Goal: Task Accomplishment & Management: Manage account settings

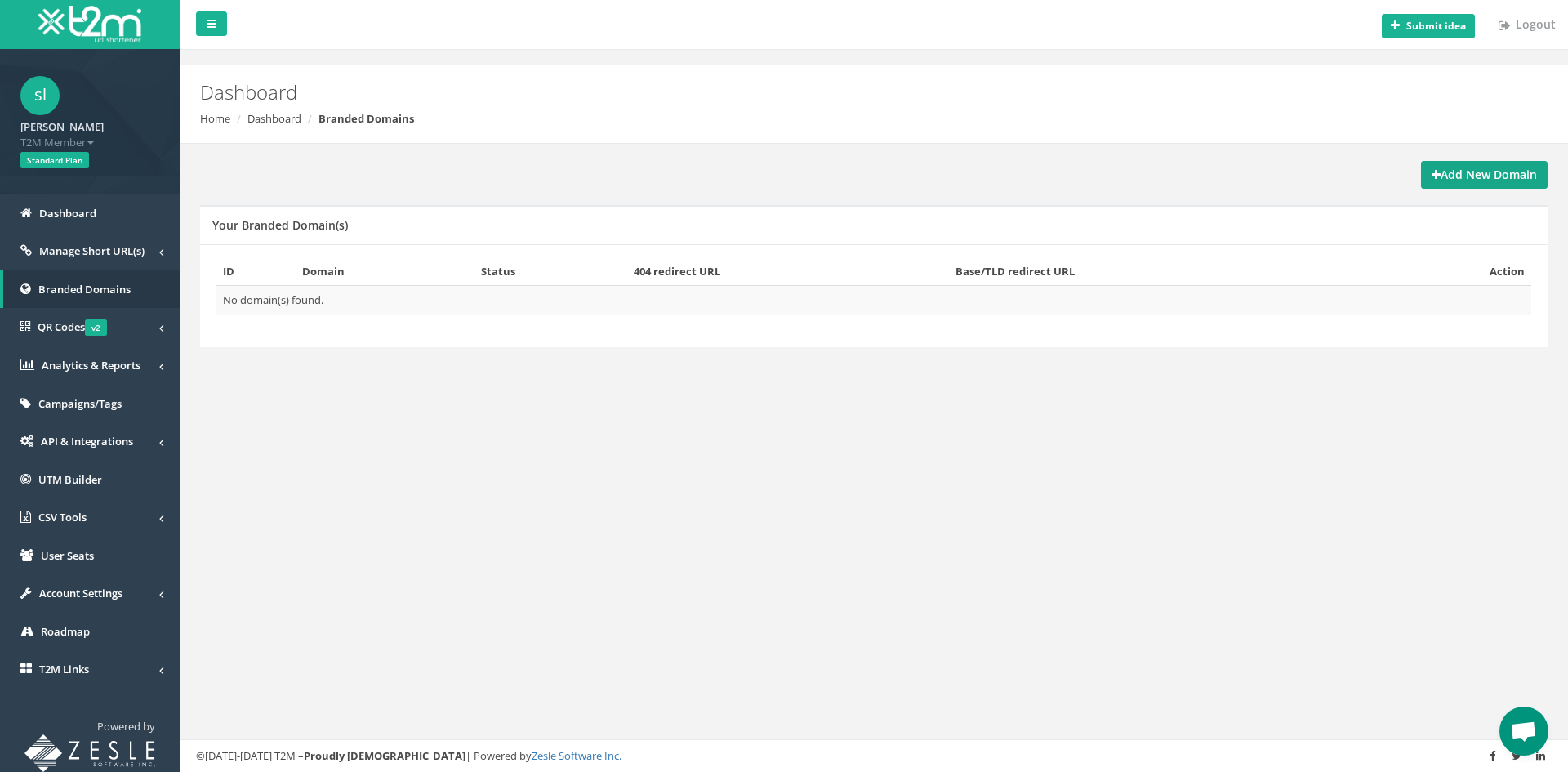
click at [1451, 167] on link "Add New Domain" at bounding box center [1484, 175] width 127 height 28
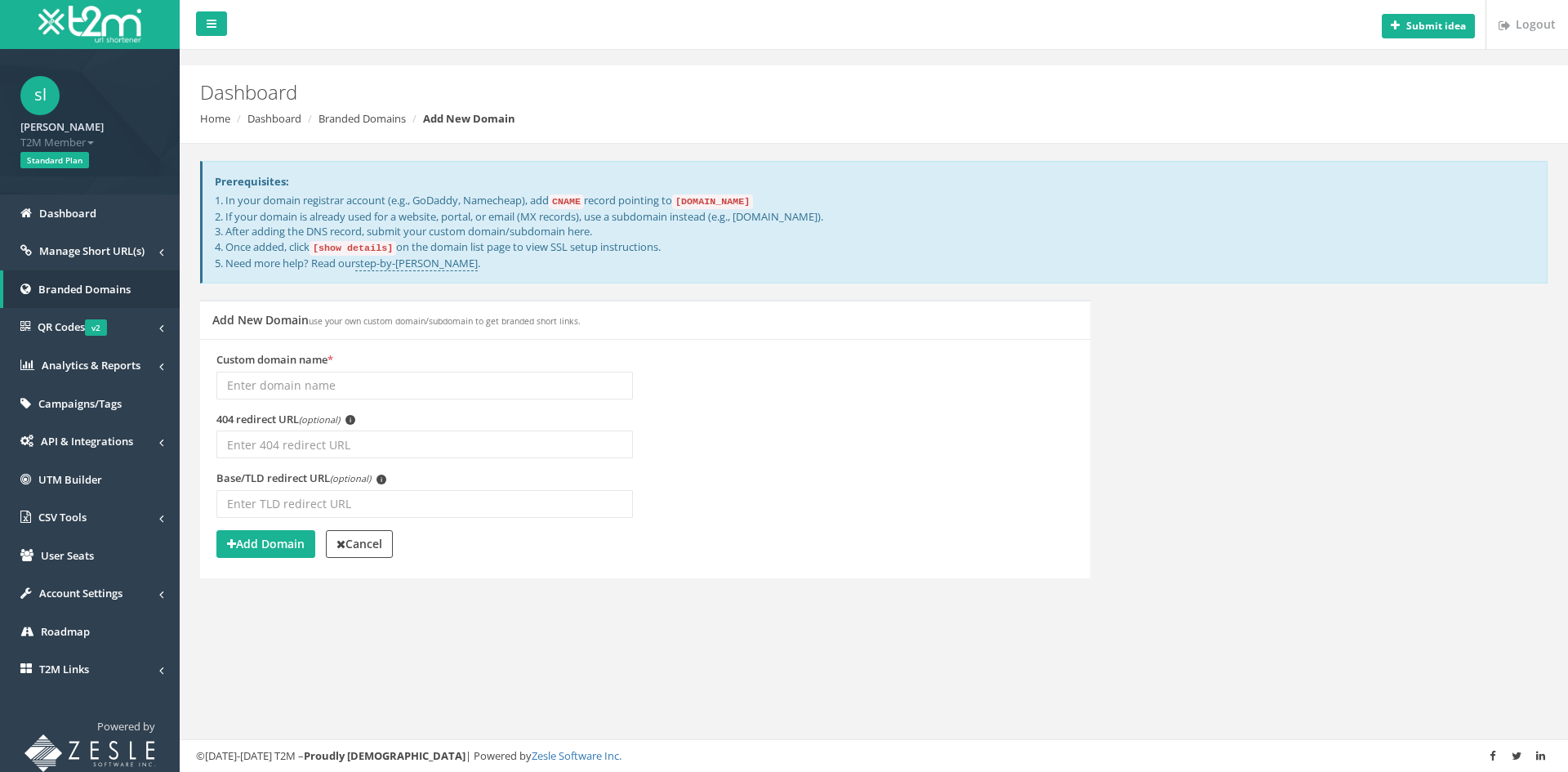
click at [364, 382] on input "Custom domain name *" at bounding box center [424, 386] width 416 height 28
type input "hokigame"
drag, startPoint x: 310, startPoint y: 383, endPoint x: 0, endPoint y: 380, distance: 310.0
click at [0, 380] on div "sl sean lim T2M Member Logout Standard Plan Dashboard Manage Short URL(s) All S…" at bounding box center [784, 386] width 1568 height 772
click at [128, 297] on link "Branded Domains" at bounding box center [90, 289] width 180 height 38
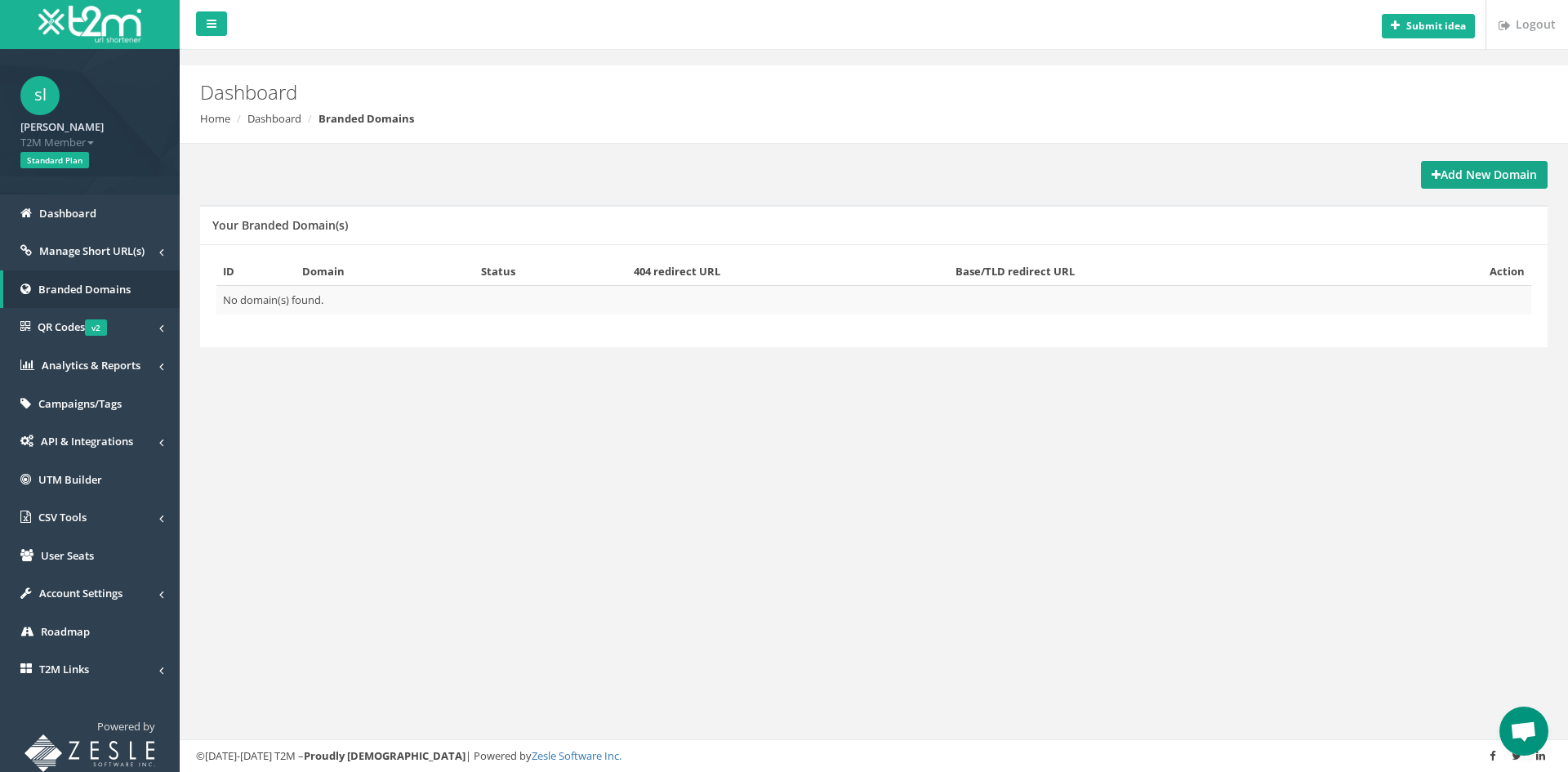
click at [1449, 176] on strong "Add New Domain" at bounding box center [1483, 174] width 105 height 16
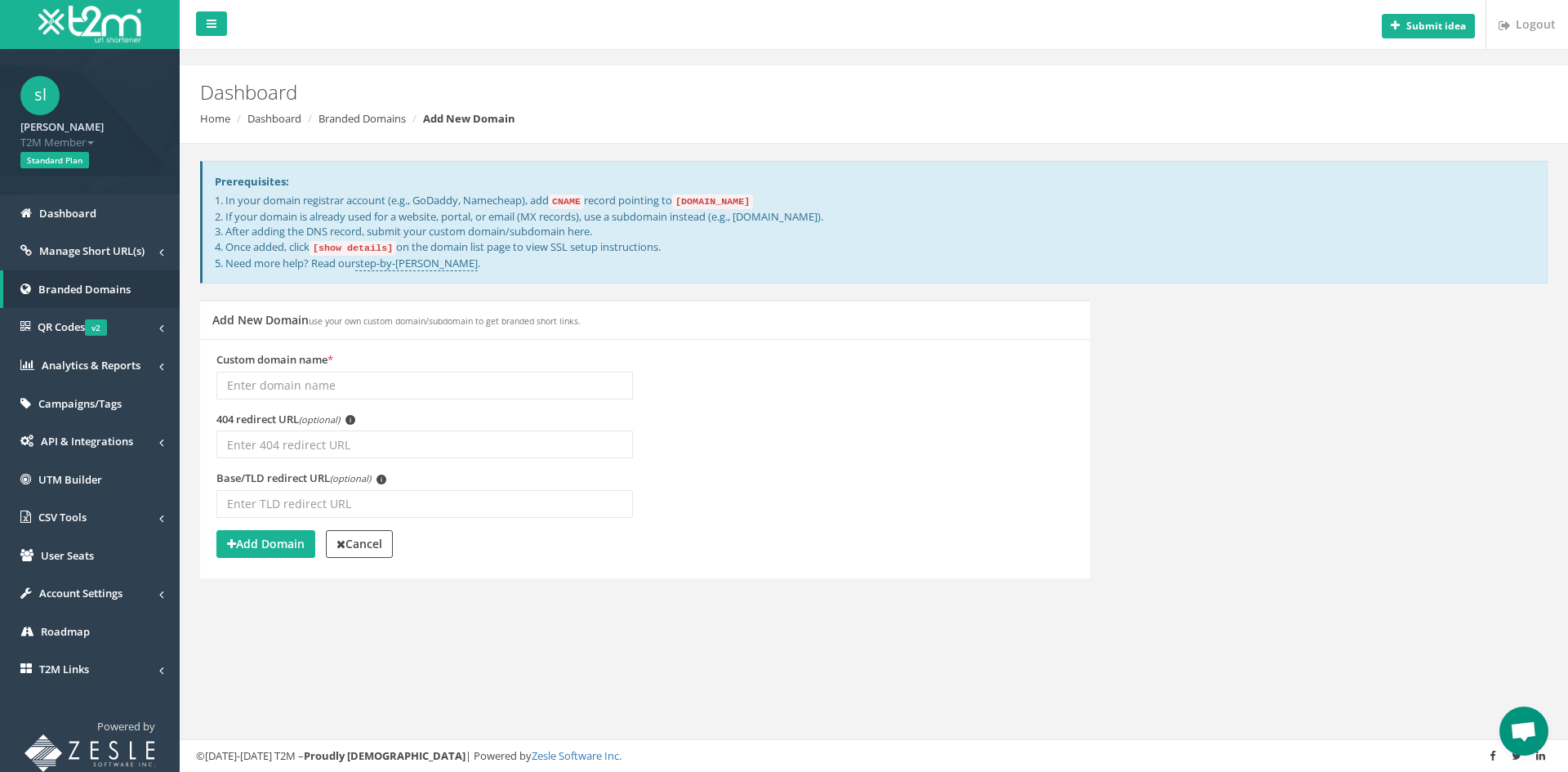
click at [464, 378] on input "Custom domain name *" at bounding box center [424, 386] width 416 height 28
click at [526, 349] on div "Custom domain name * 404 redirect URL (optional) i (optional) i Add Domain" at bounding box center [644, 458] width 890 height 239
click at [461, 372] on input "Custom domain name *" at bounding box center [424, 386] width 416 height 28
click at [724, 324] on div "Add New Domain use your own custom domain/subdomain to get branded short links." at bounding box center [644, 320] width 890 height 39
click at [451, 390] on input "Custom domain name *" at bounding box center [424, 386] width 416 height 28
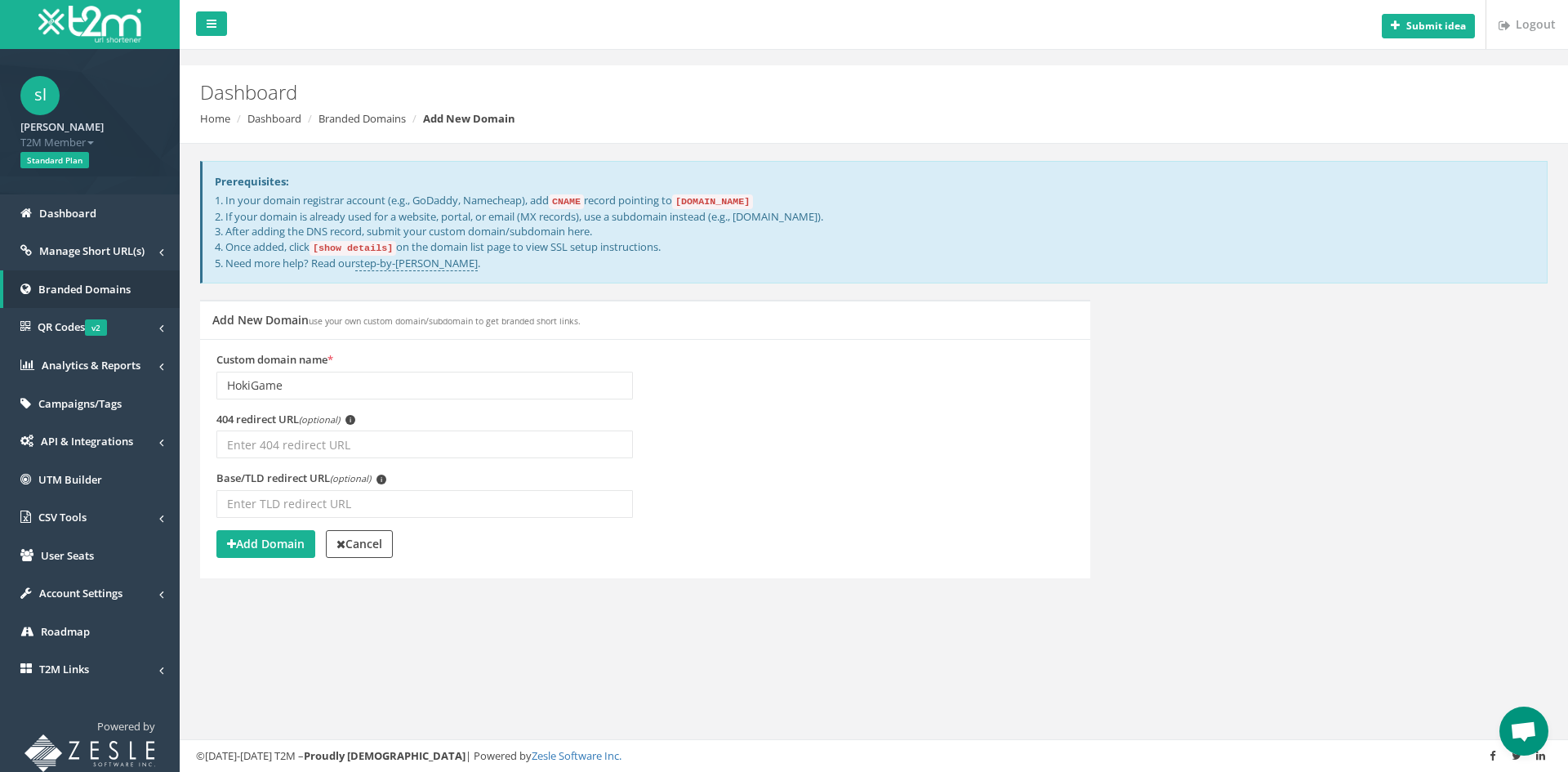
click at [1248, 443] on div "Add New Domain use your own custom domain/subdomain to get branded short links.…" at bounding box center [874, 449] width 1372 height 299
click at [253, 385] on input "HokiGame" at bounding box center [424, 386] width 416 height 28
type input "Hoki-Game"
click at [416, 367] on div "Custom domain name * Hoki-Game" at bounding box center [424, 376] width 416 height 47
click at [419, 388] on input "Hoki-Game" at bounding box center [424, 386] width 416 height 28
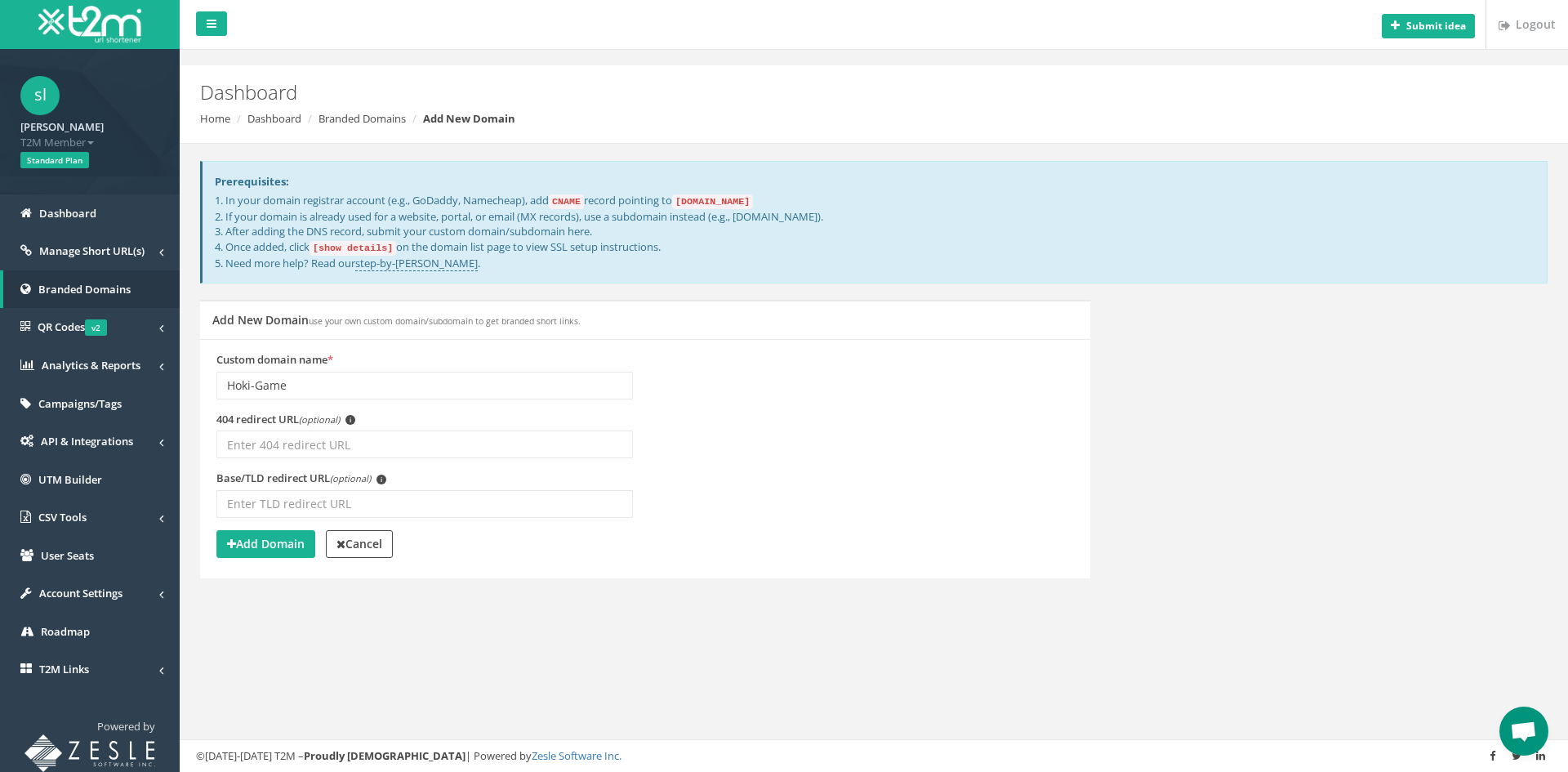
click at [442, 428] on div "404 redirect URL (optional) i" at bounding box center [424, 435] width 416 height 47
click at [294, 442] on input "404 redirect URL (optional) i" at bounding box center [424, 445] width 416 height 28
click at [330, 501] on input "Base/TLD redirect URL (optional) i" at bounding box center [424, 504] width 416 height 28
click at [276, 546] on strong "Add Domain" at bounding box center [266, 544] width 78 height 16
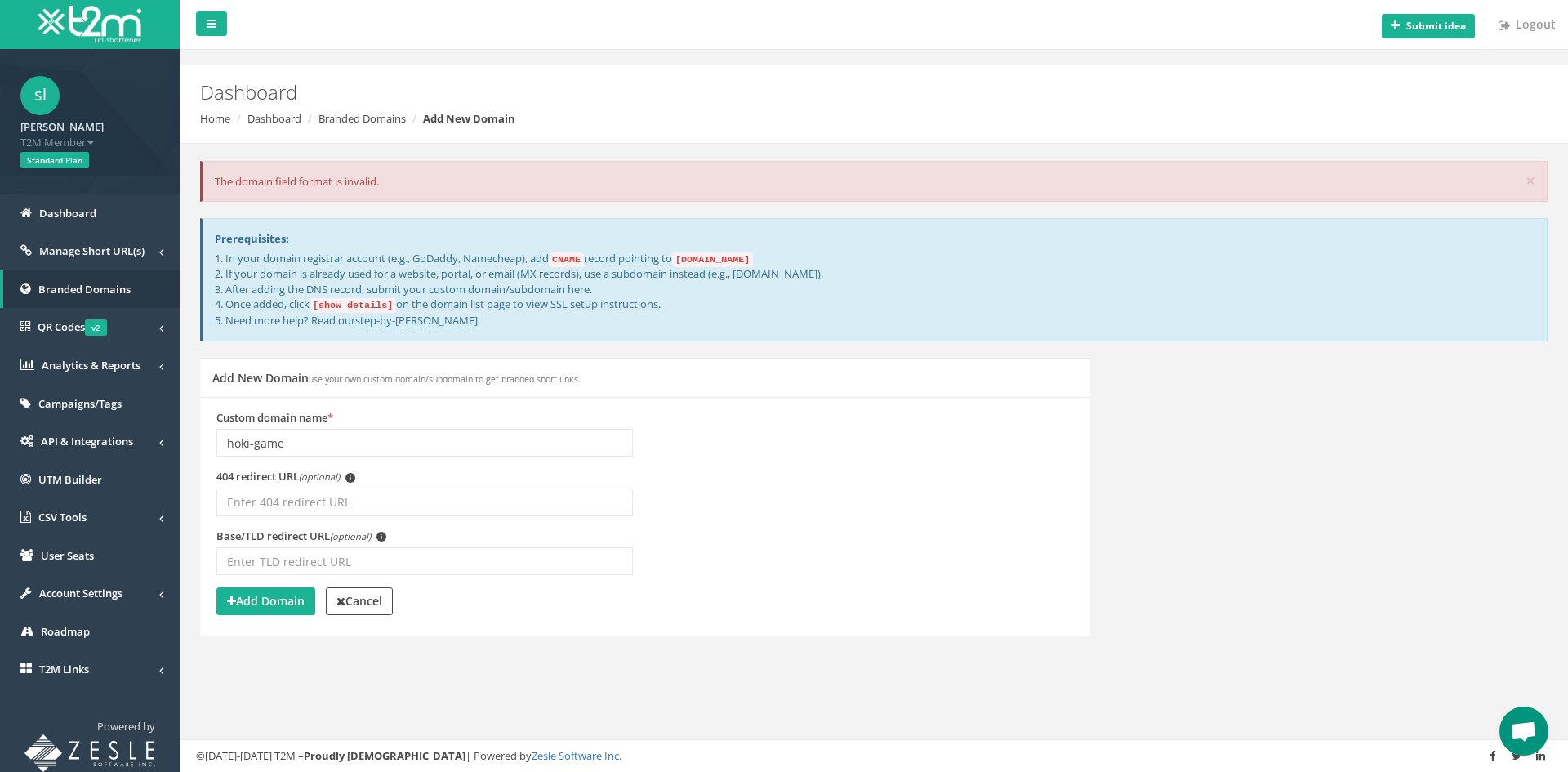
click at [464, 445] on input "hoki-game" at bounding box center [424, 443] width 416 height 28
drag, startPoint x: 743, startPoint y: 271, endPoint x: 857, endPoint y: 276, distance: 114.1
click at [857, 276] on p "1. In your domain registrar account (e.g., GoDaddy, Namecheap), add CNAME recor…" at bounding box center [874, 289] width 1320 height 78
click at [839, 325] on p "1. In your domain registrar account (e.g., GoDaddy, Namecheap), add CNAME recor…" at bounding box center [874, 289] width 1320 height 78
click at [426, 440] on input "hoki-game" at bounding box center [424, 443] width 416 height 28
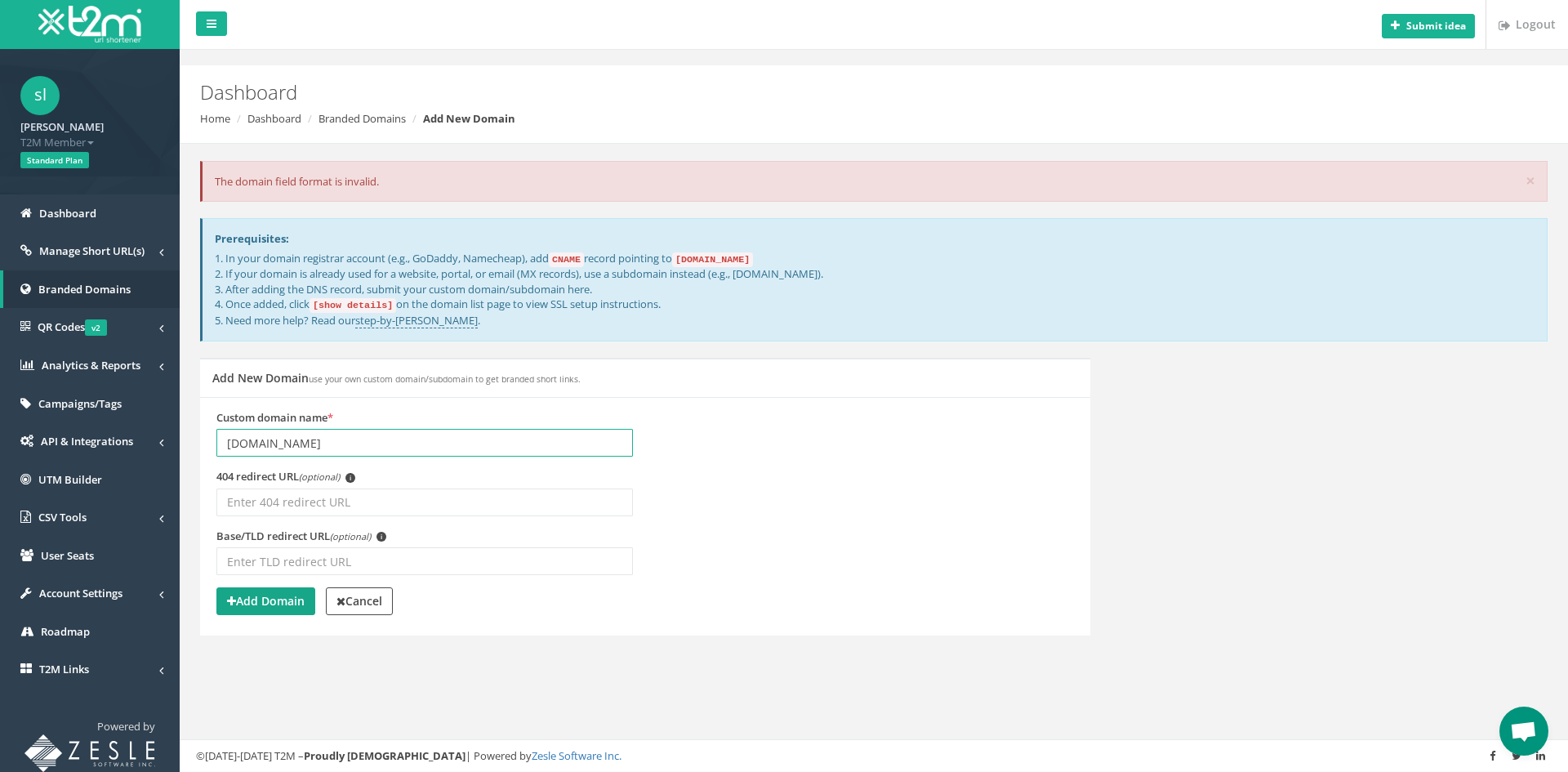
type input "hokigame.com"
click at [275, 598] on strong "Add Domain" at bounding box center [266, 601] width 78 height 16
click at [729, 397] on div "Custom domain name * hokigame.com 404 redirect URL (optional) i (optional) i" at bounding box center [644, 515] width 890 height 239
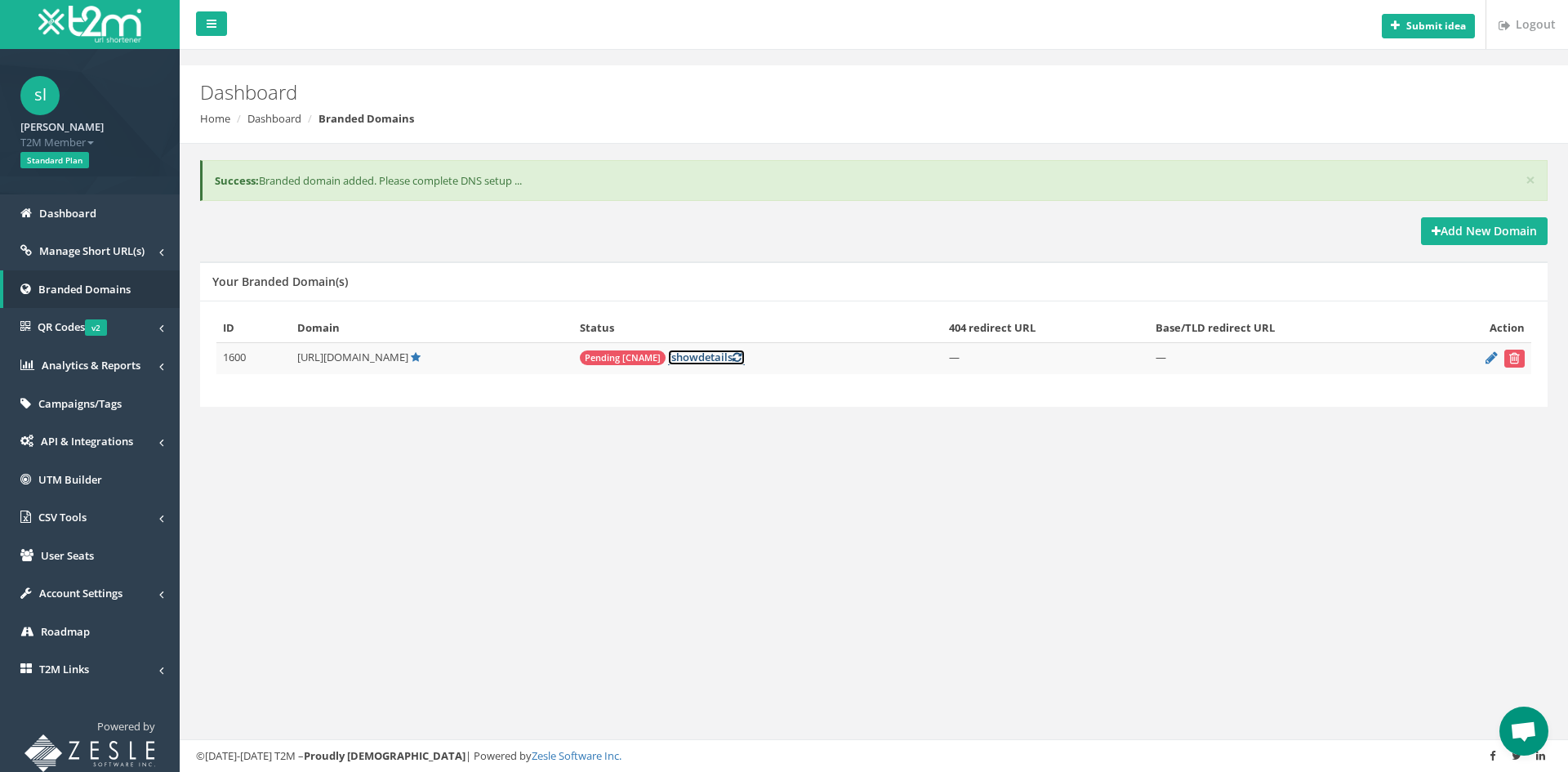
click at [704, 358] on link "[ show details ]" at bounding box center [706, 357] width 77 height 16
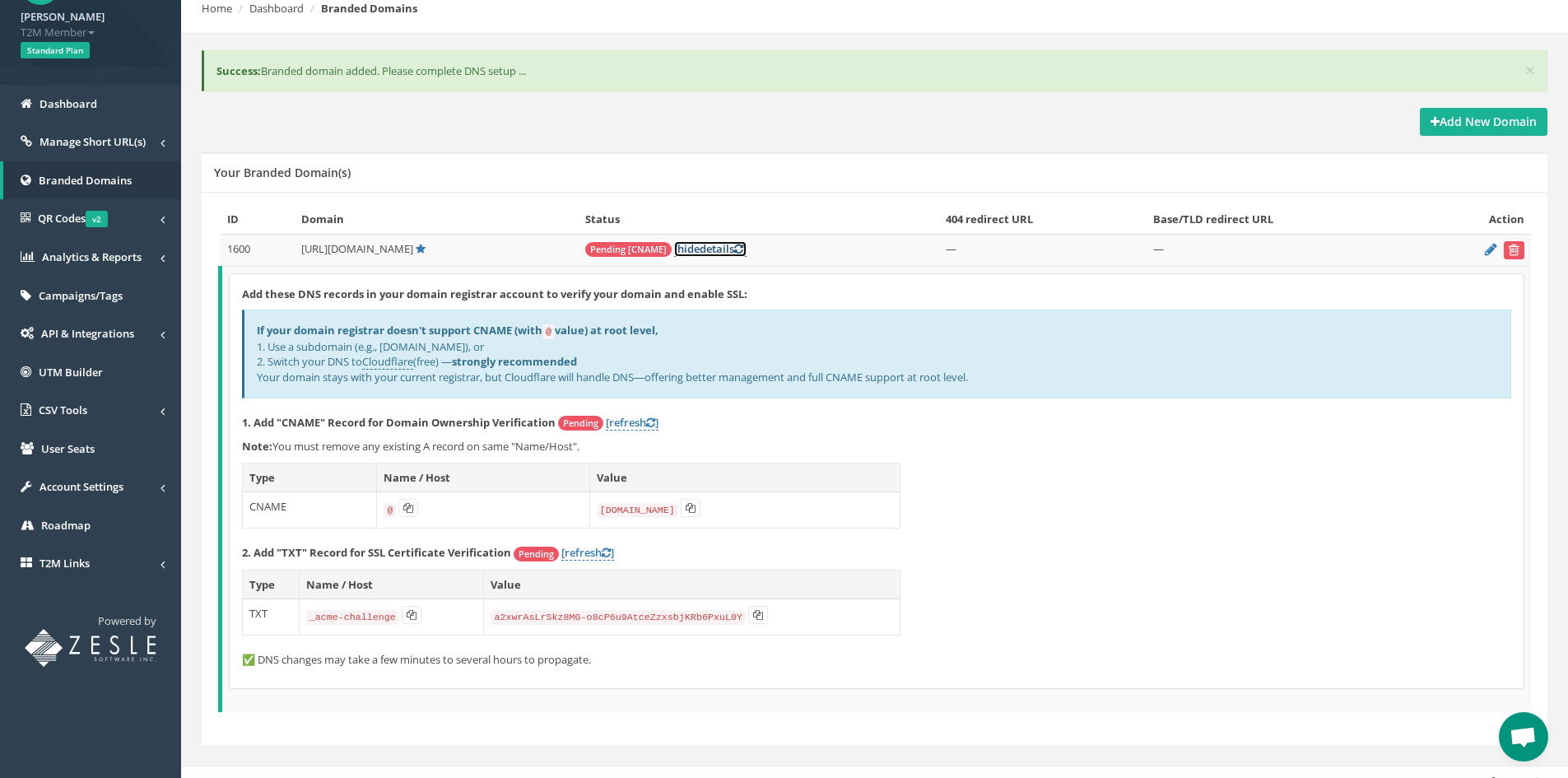
scroll to position [131, 0]
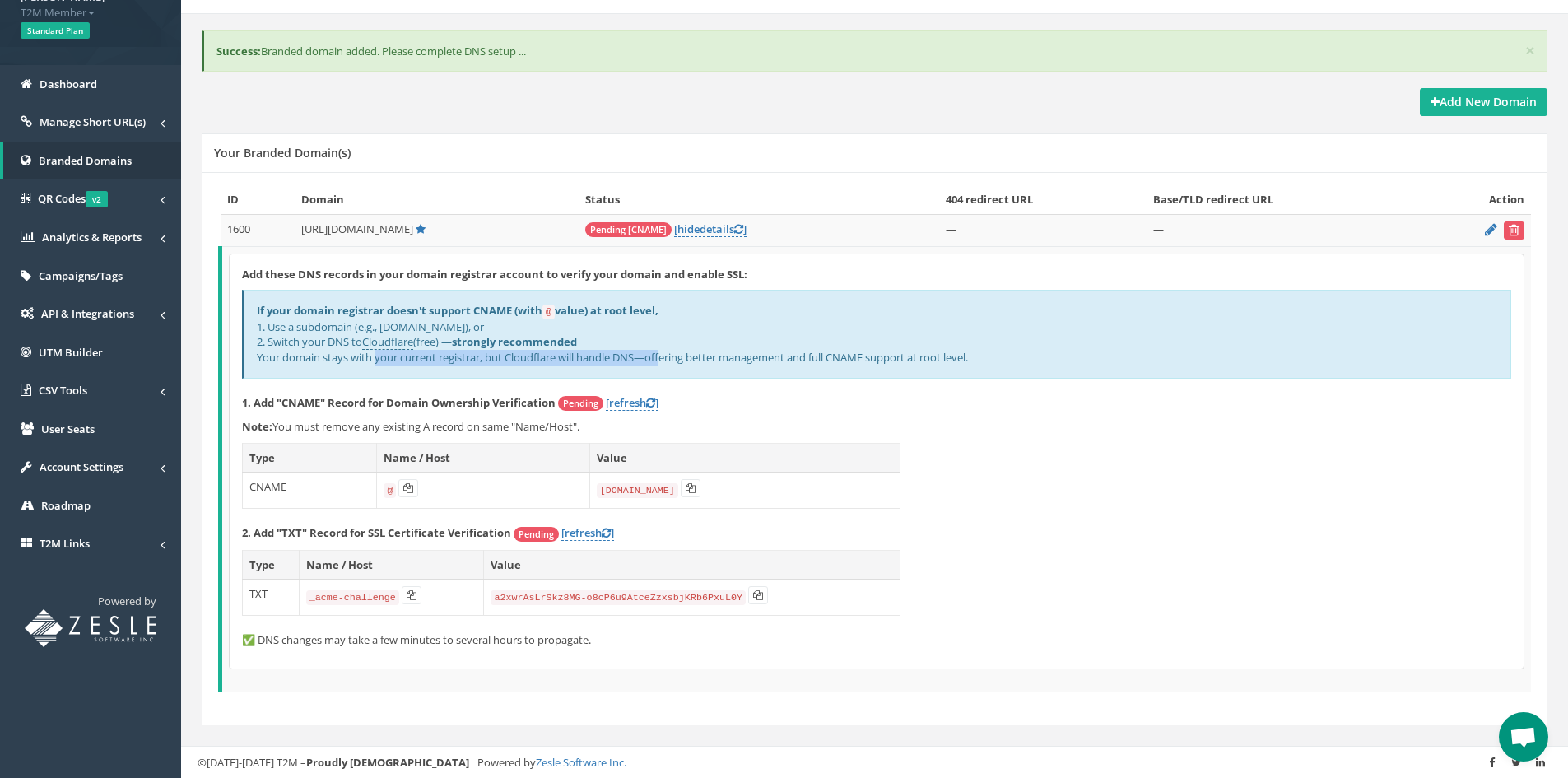
drag, startPoint x: 315, startPoint y: 363, endPoint x: 762, endPoint y: 368, distance: 447.0
click at [589, 362] on div "If your domain registrar doesn't support CNAME (with @ value) at root level, 1.…" at bounding box center [876, 333] width 1269 height 88
click at [789, 369] on div "If your domain registrar doesn't support CNAME (with @ value) at root level, 1.…" at bounding box center [876, 333] width 1269 height 88
click at [646, 400] on link "[refresh ]" at bounding box center [631, 403] width 53 height 16
click at [897, 410] on div "Add these DNS records in your domain registrar account to verify your domain an…" at bounding box center [876, 462] width 1293 height 414
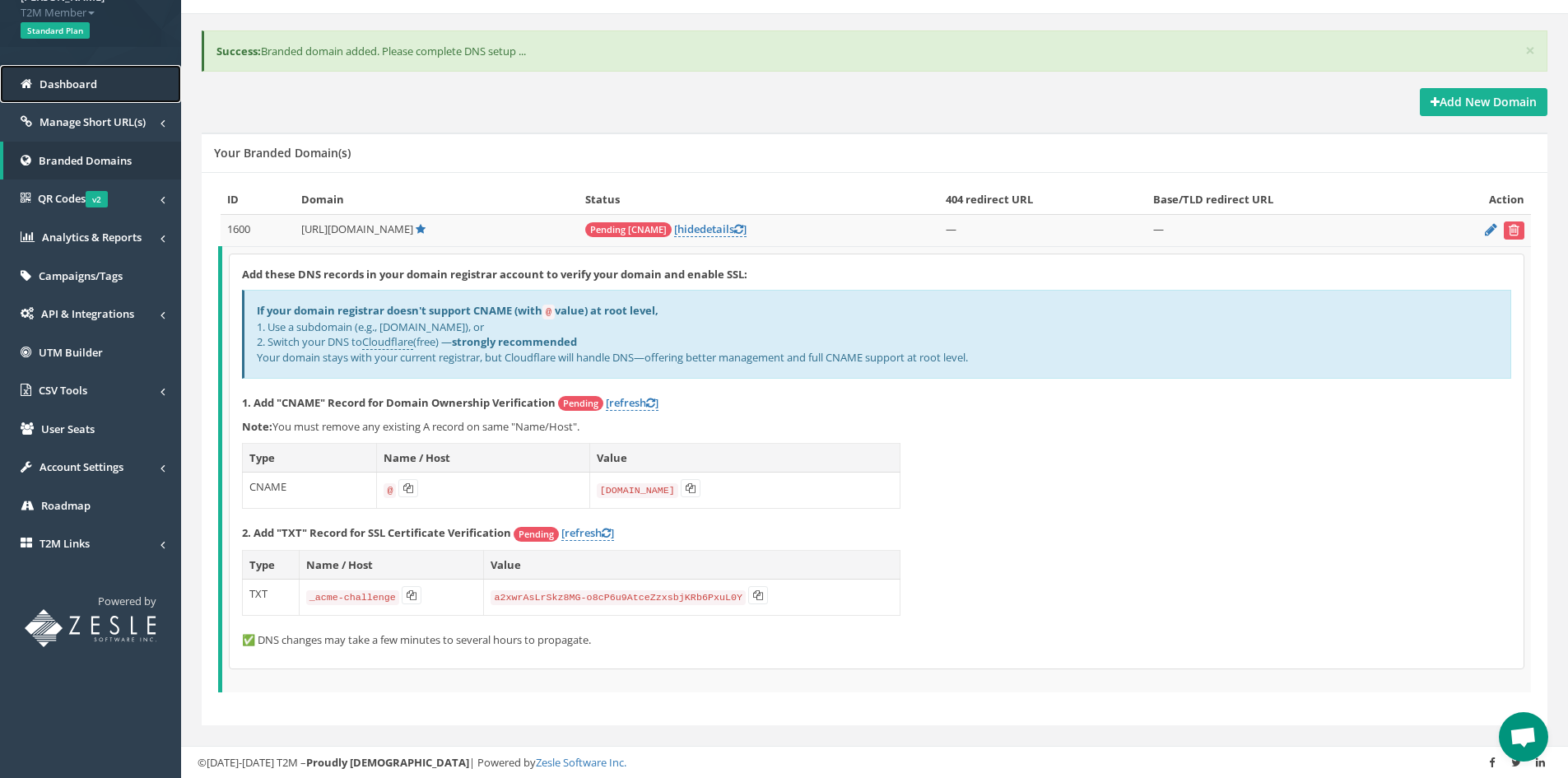
click at [62, 70] on link "Dashboard" at bounding box center [90, 84] width 181 height 39
click at [65, 80] on span "Dashboard" at bounding box center [68, 83] width 57 height 15
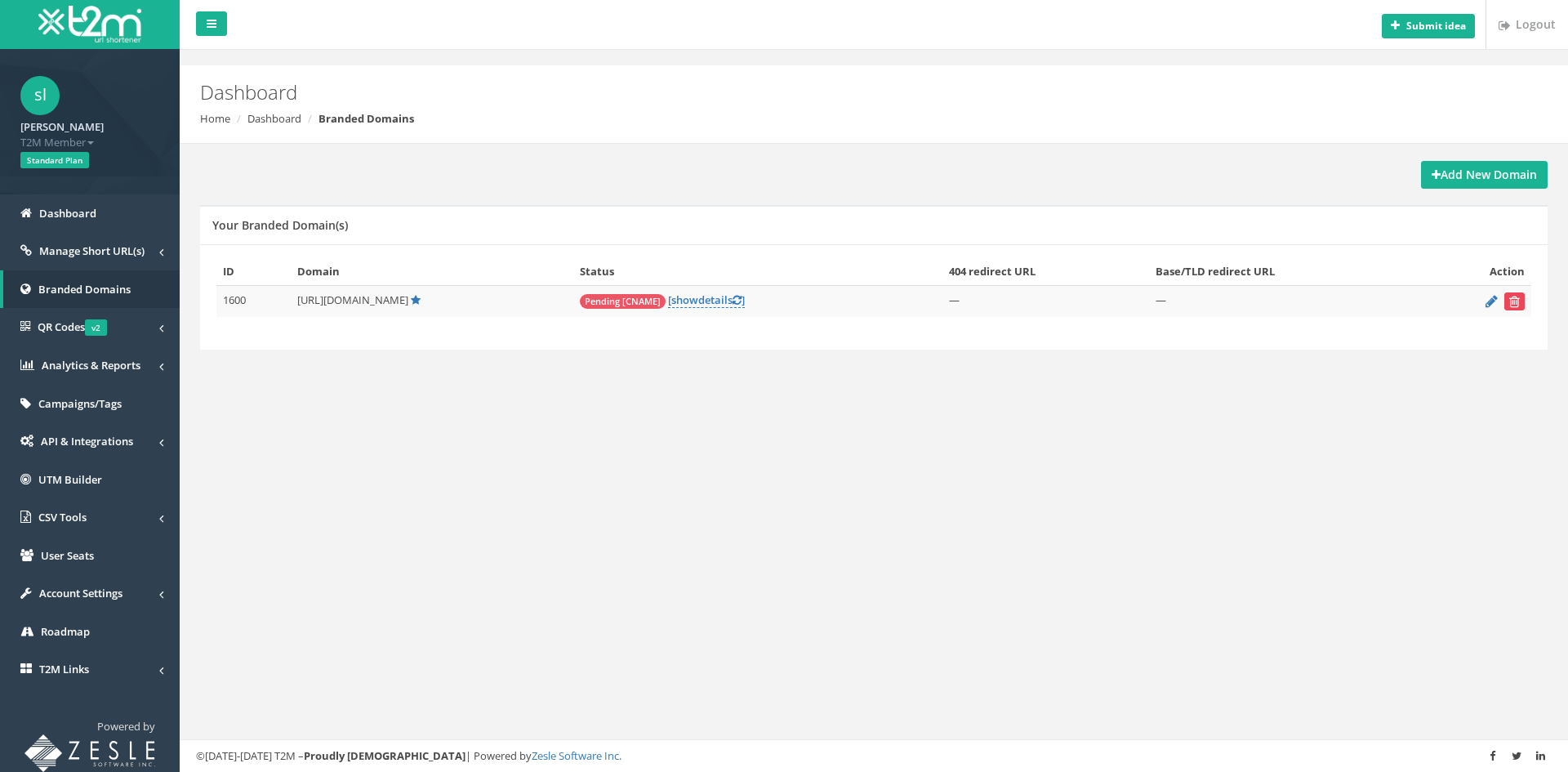
click at [1509, 298] on icon "submit" at bounding box center [1514, 301] width 11 height 10
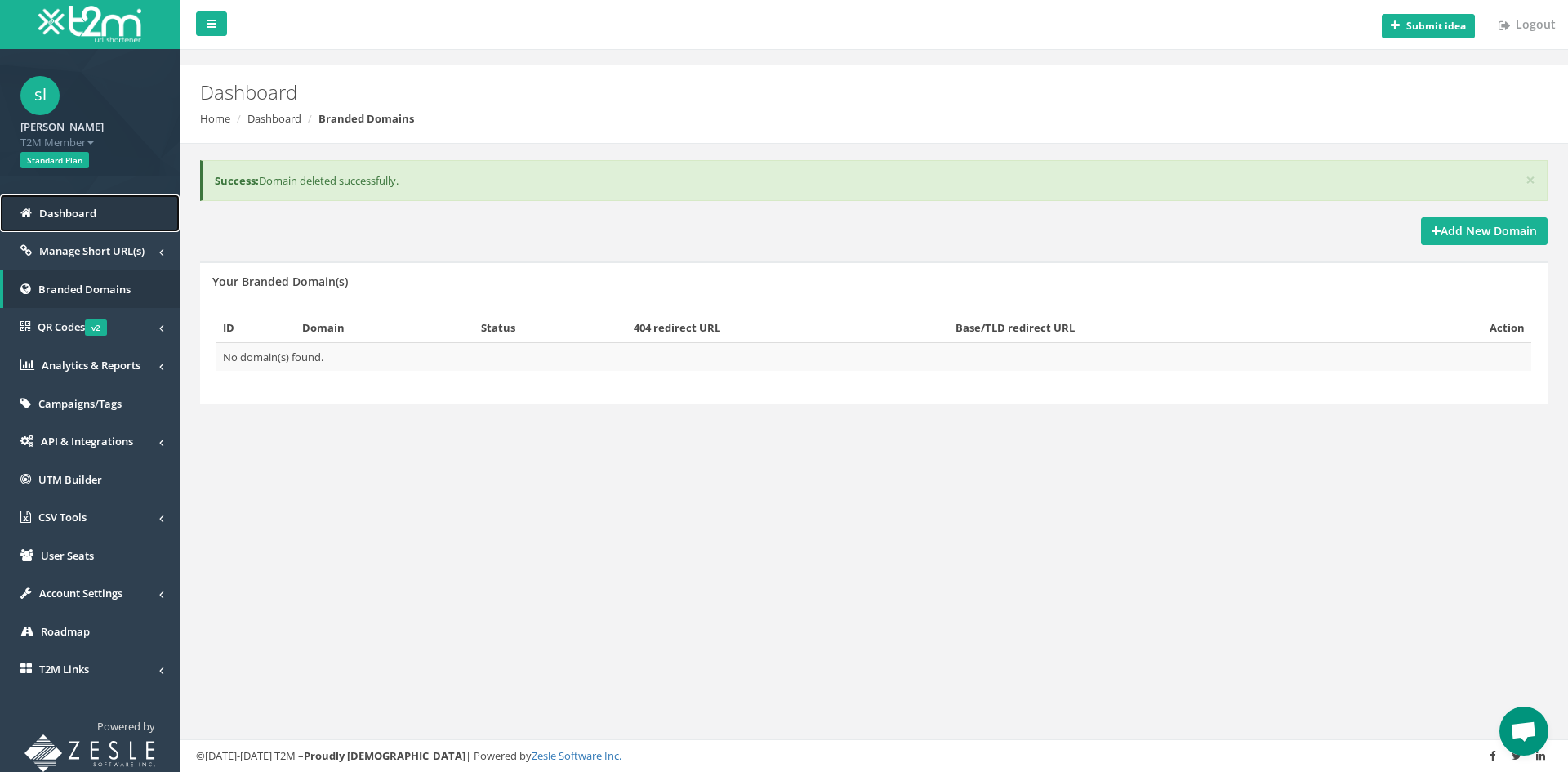
click at [76, 223] on link "Dashboard" at bounding box center [90, 213] width 180 height 38
